Goal: Information Seeking & Learning: Learn about a topic

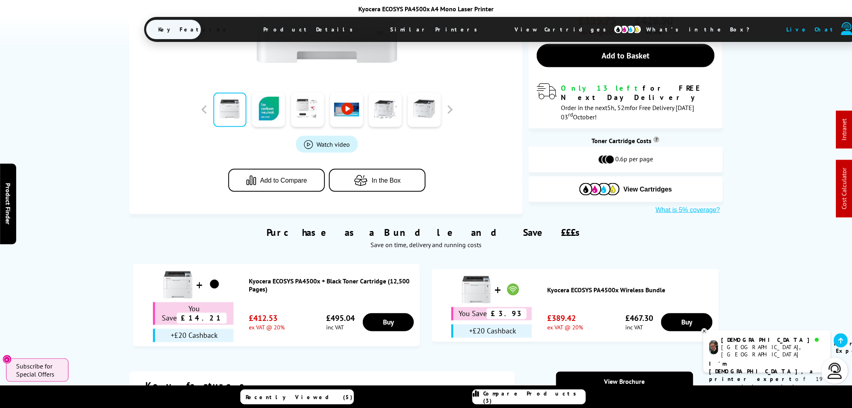
scroll to position [492, 0]
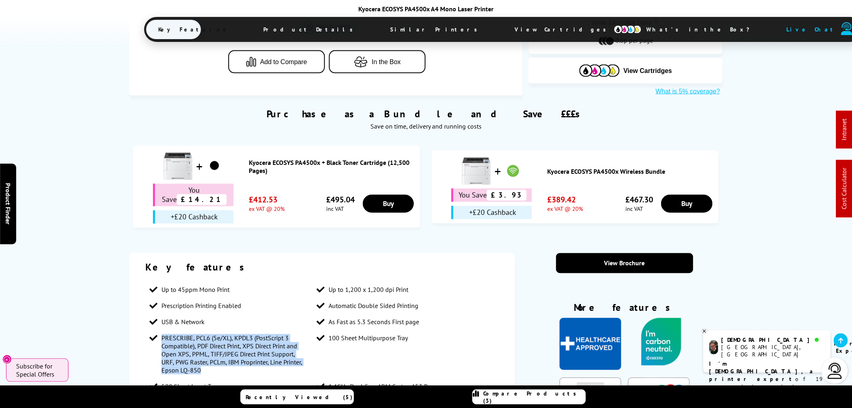
drag, startPoint x: 250, startPoint y: 300, endPoint x: 163, endPoint y: 263, distance: 94.0
click at [163, 334] on span "PRESCRIBE, PCL6 (5e/XL), KPDL3 (PostScript 3 Compatible), PDF Direct Print, XPS…" at bounding box center [234, 354] width 147 height 40
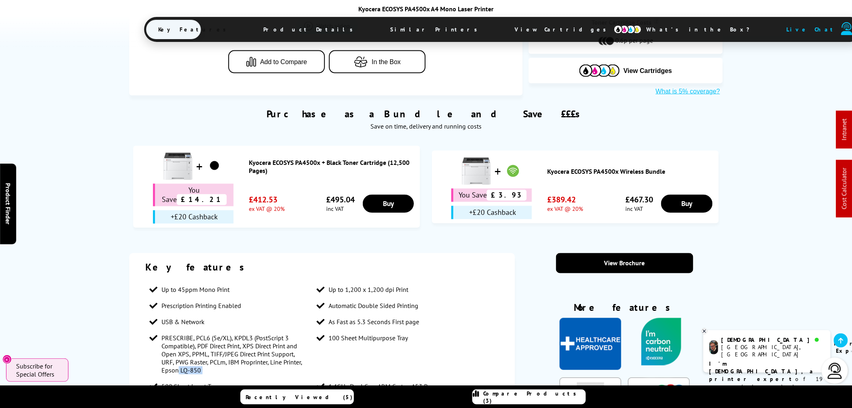
click at [328, 288] on ul "Up to 45ppm Mono Print Up to 1,200 x 1,200 dpi Print Prescription Printing Enab…" at bounding box center [321, 353] width 353 height 145
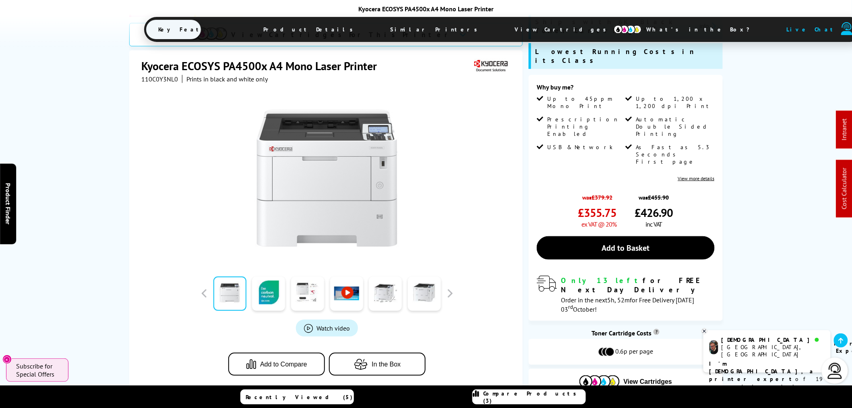
scroll to position [179, 0]
